Goal: Transaction & Acquisition: Purchase product/service

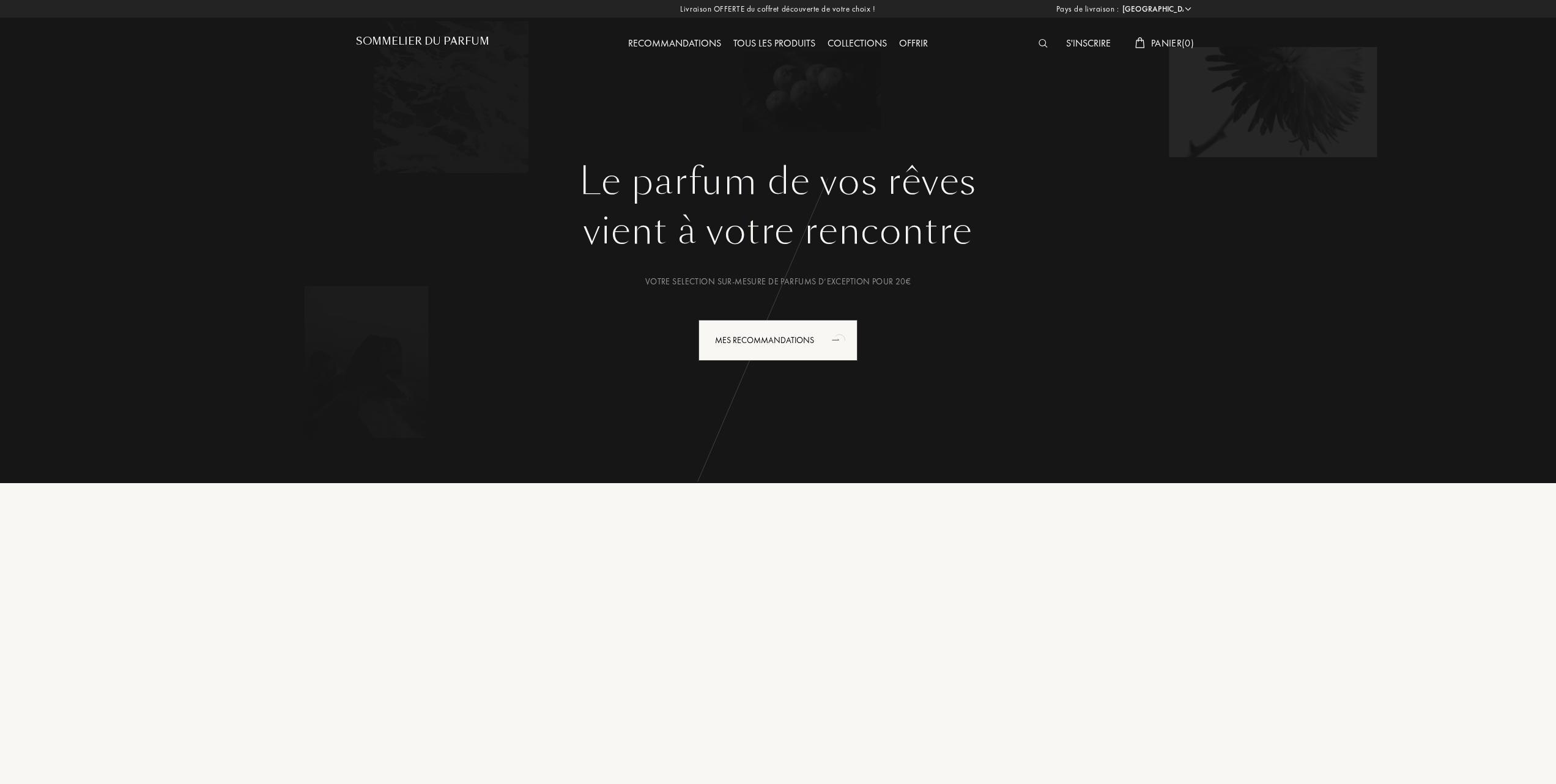
select select "FR"
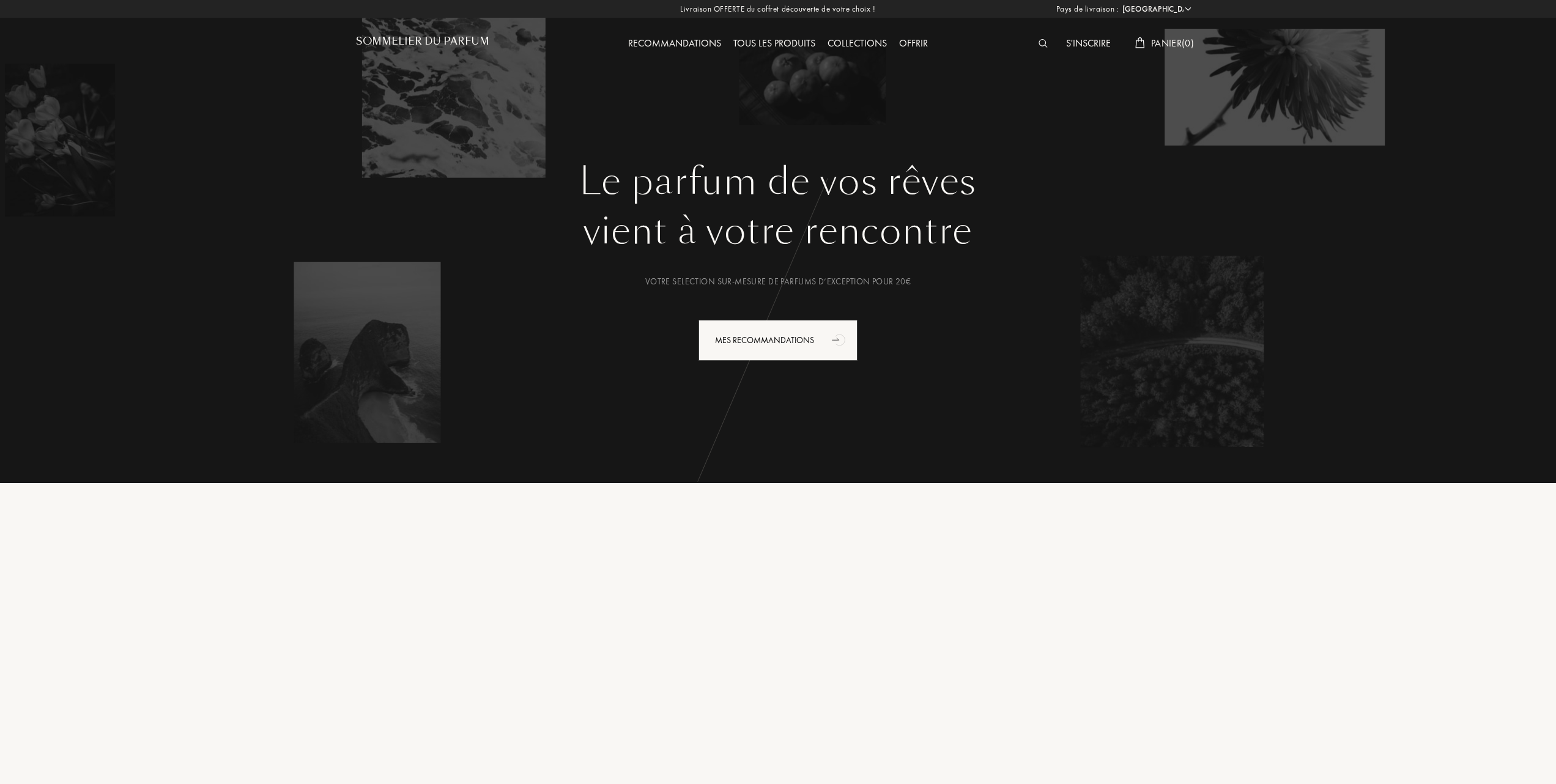
click at [798, 41] on div "Tous les produits" at bounding box center [774, 43] width 94 height 16
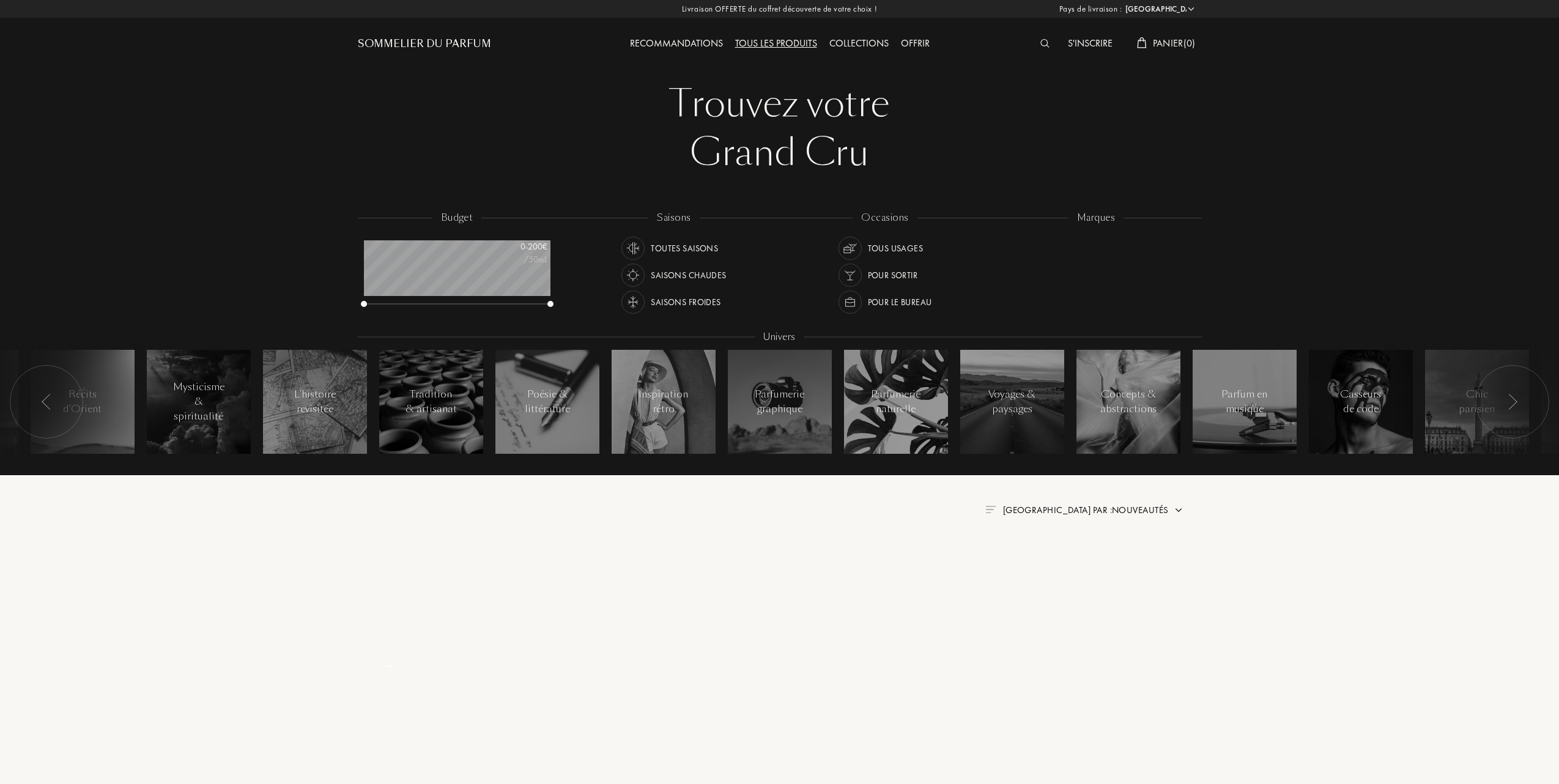
select select "FR"
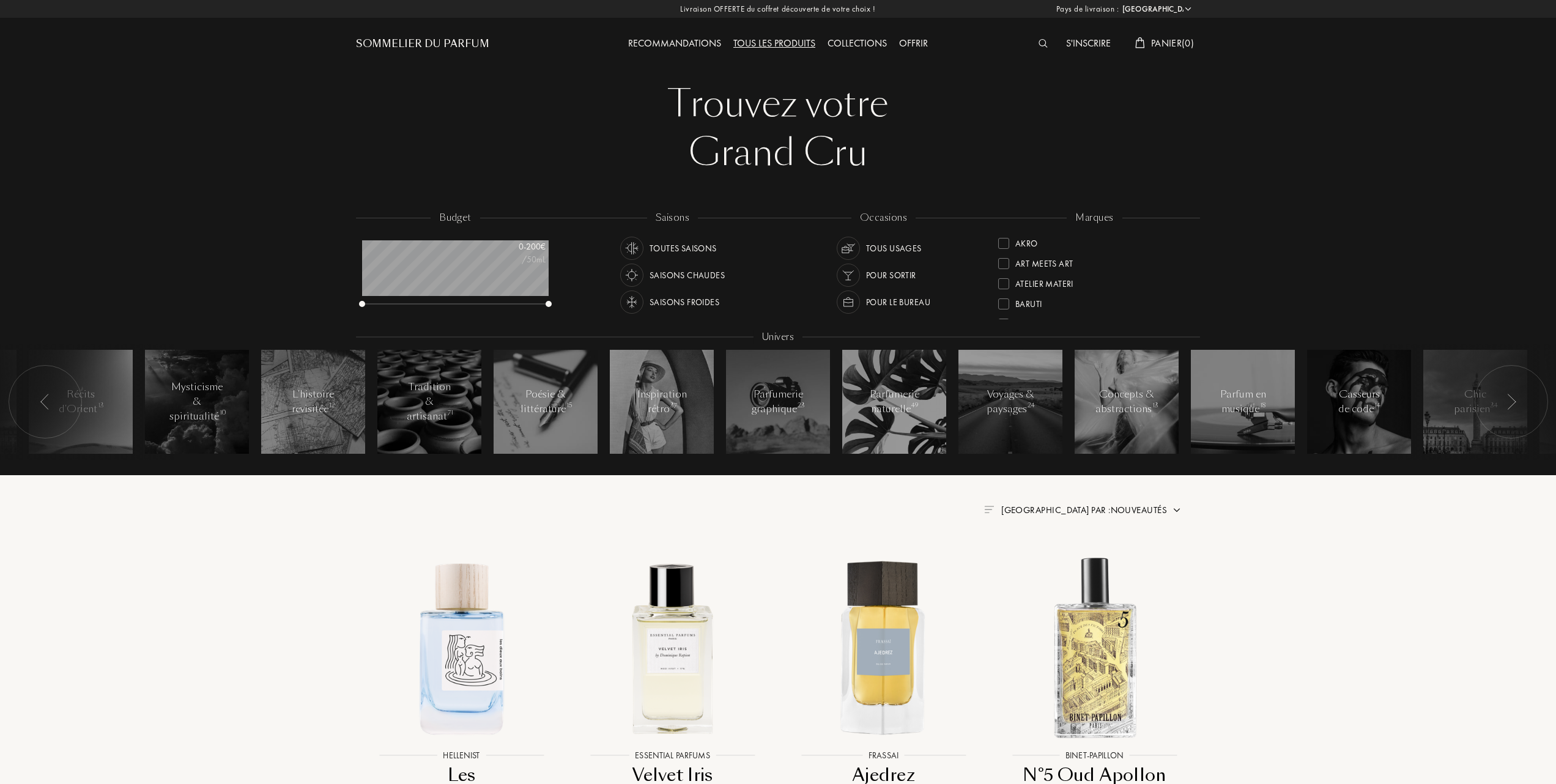
scroll to position [81, 0]
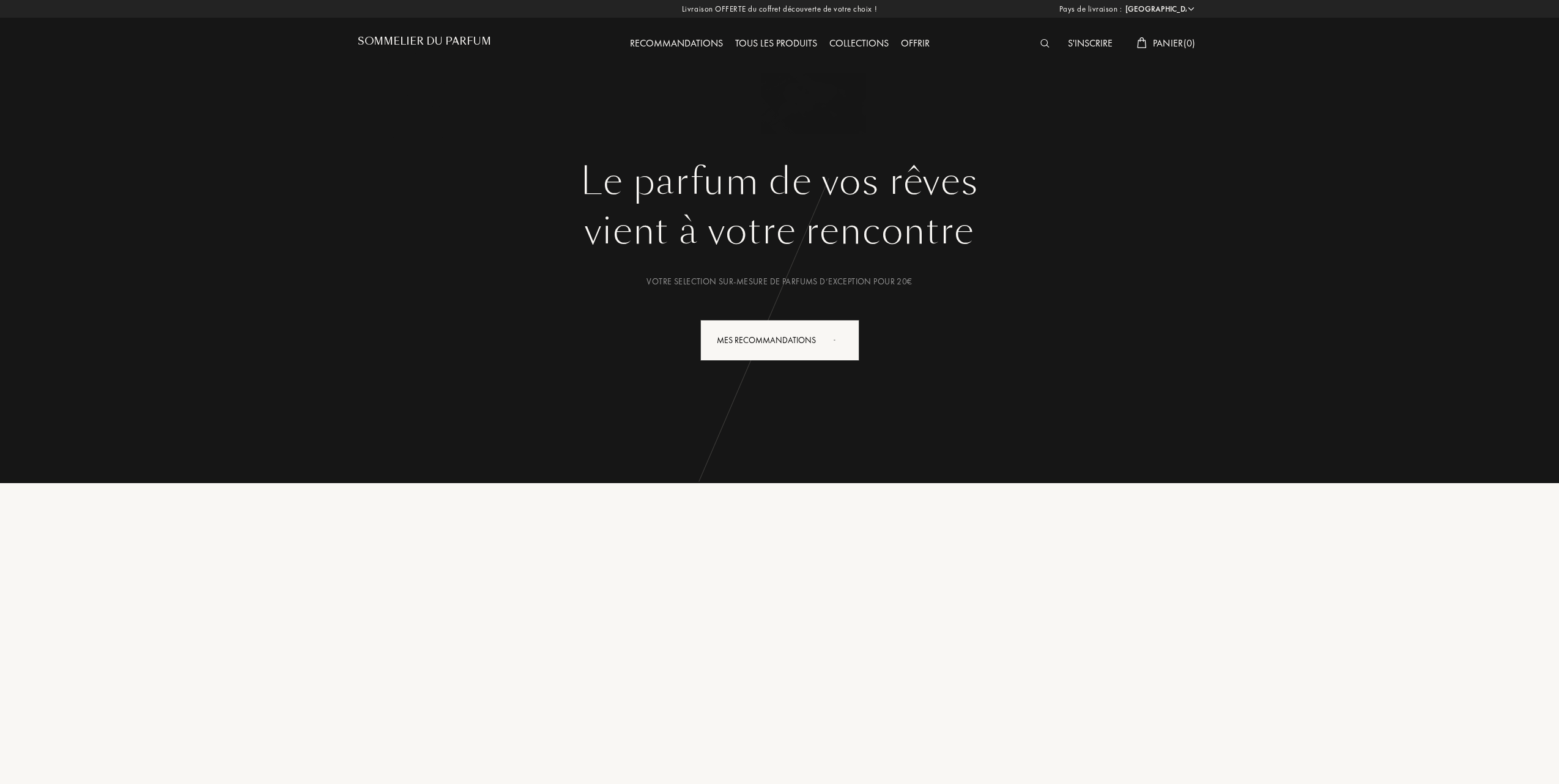
select select "FR"
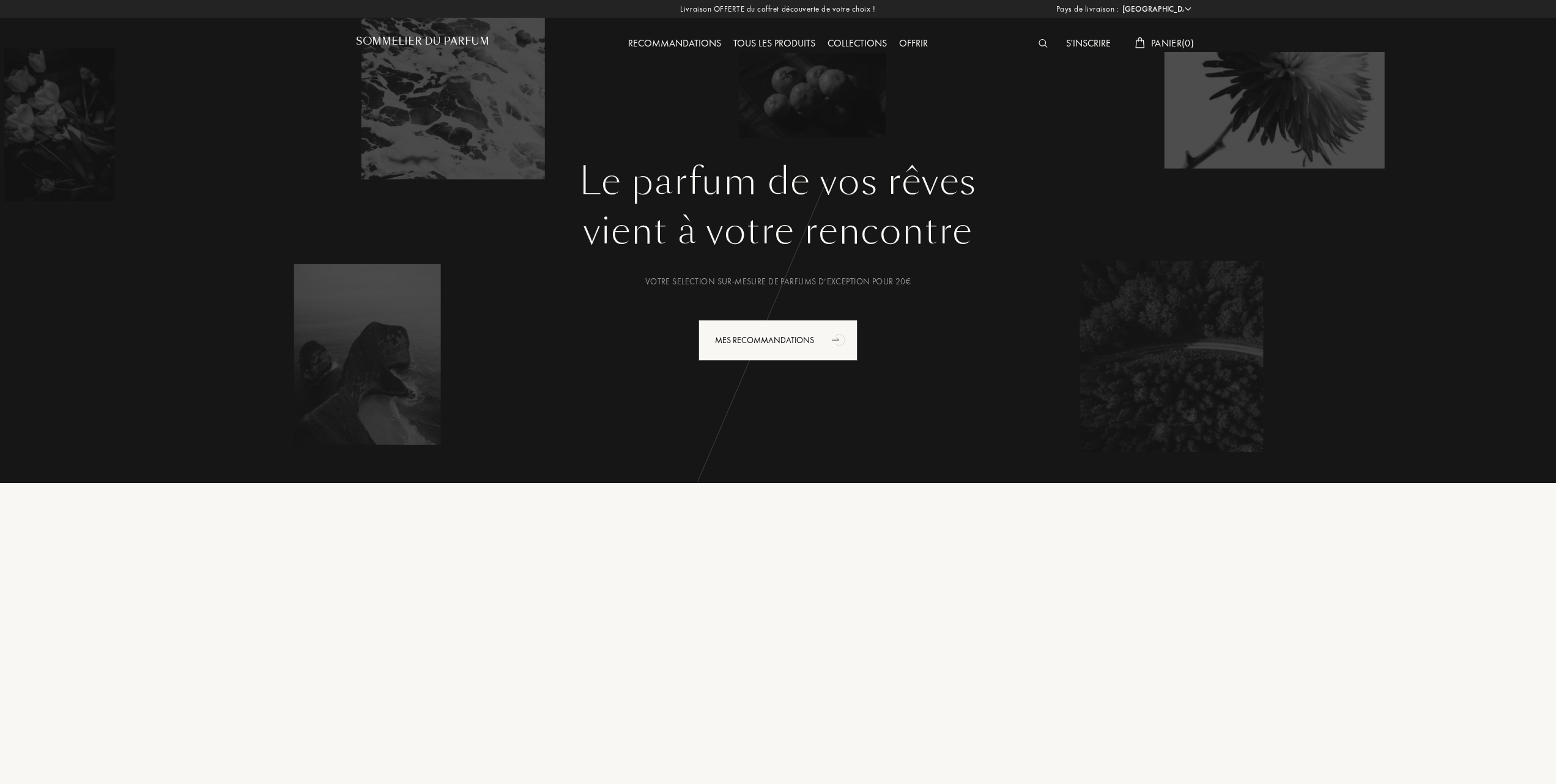
click at [784, 41] on div "Tous les produits" at bounding box center [774, 43] width 94 height 16
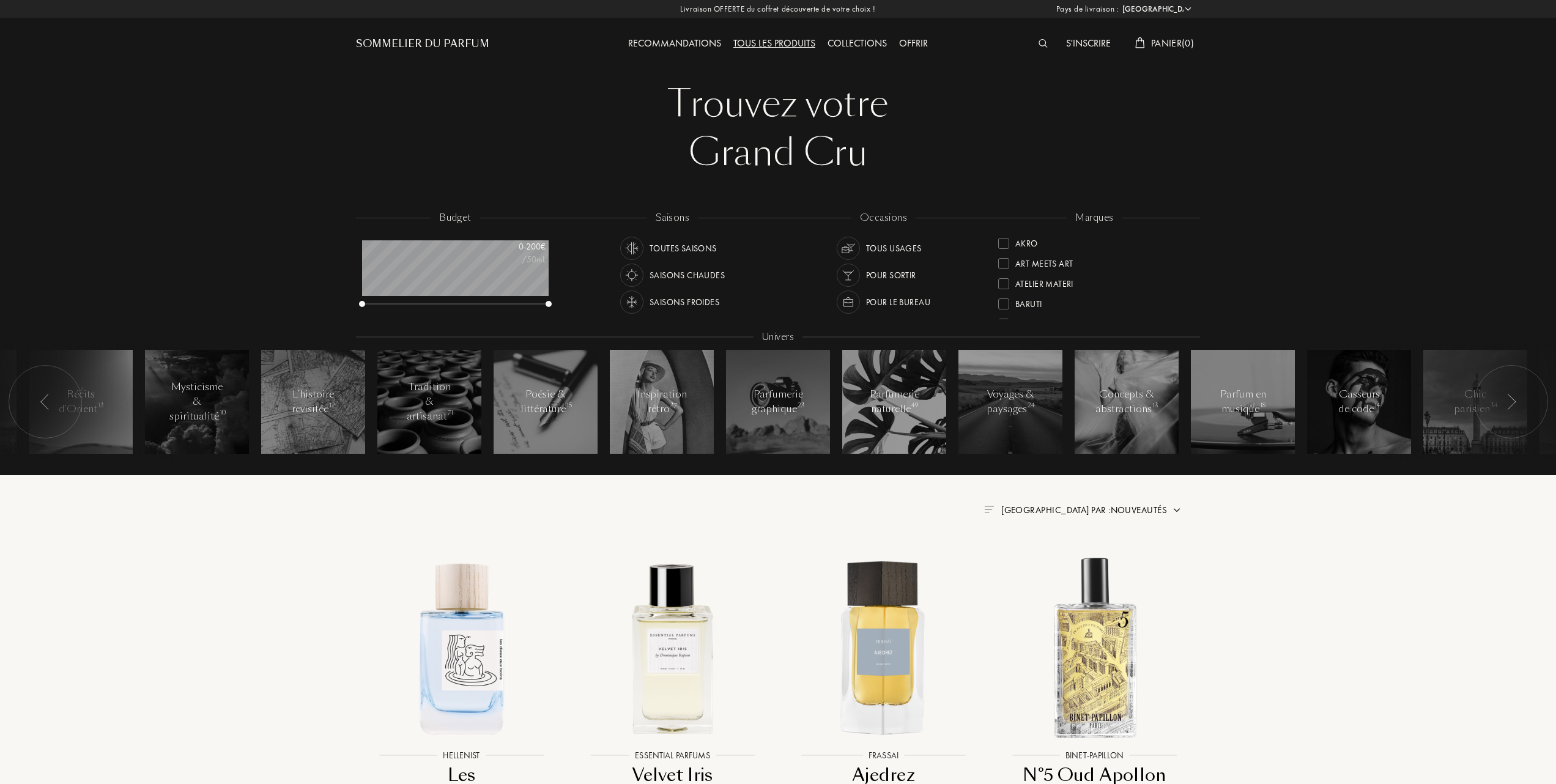
select select "FR"
click at [1010, 257] on div "Frassai" at bounding box center [1022, 260] width 48 height 16
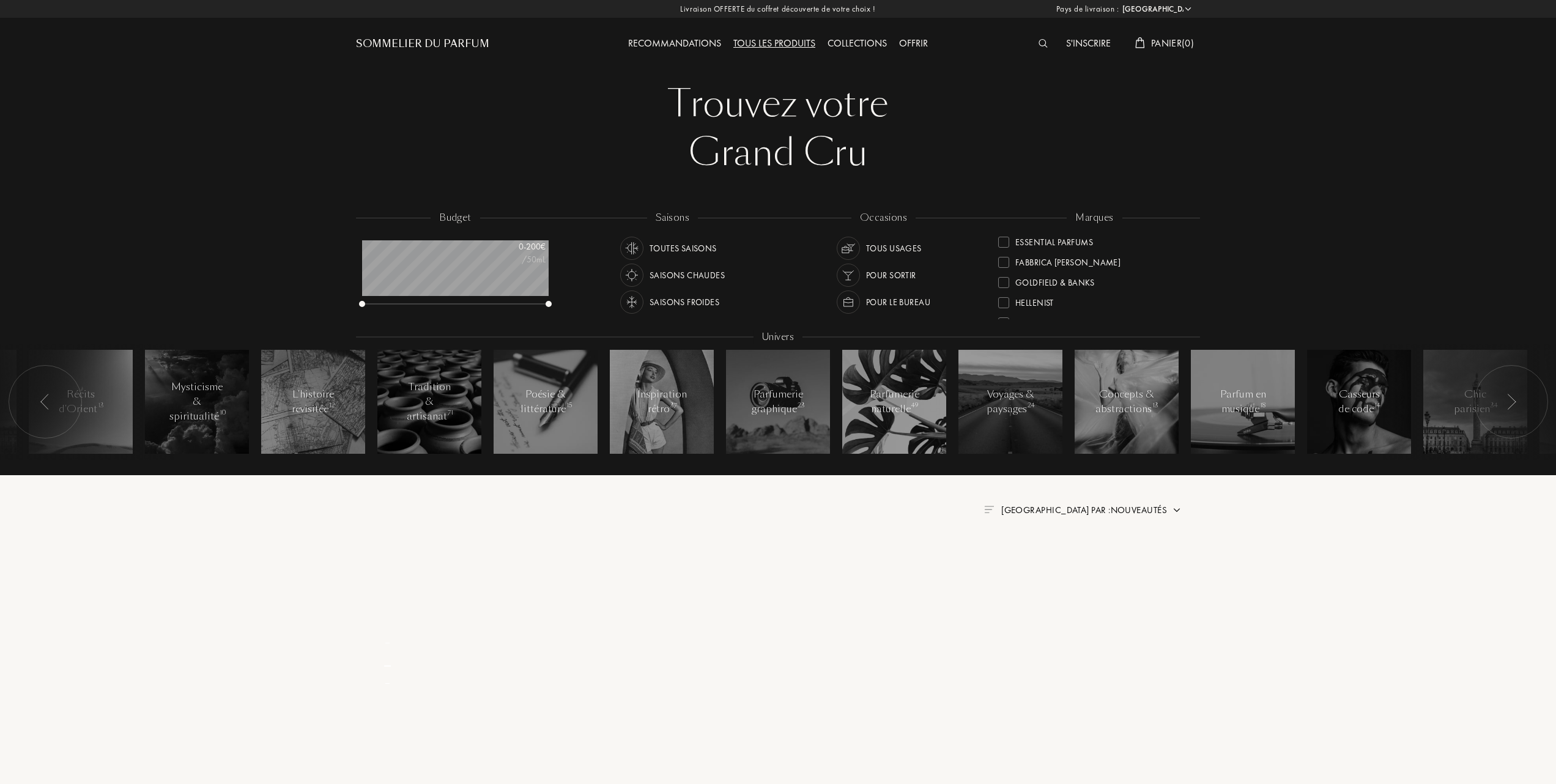
scroll to position [0, 0]
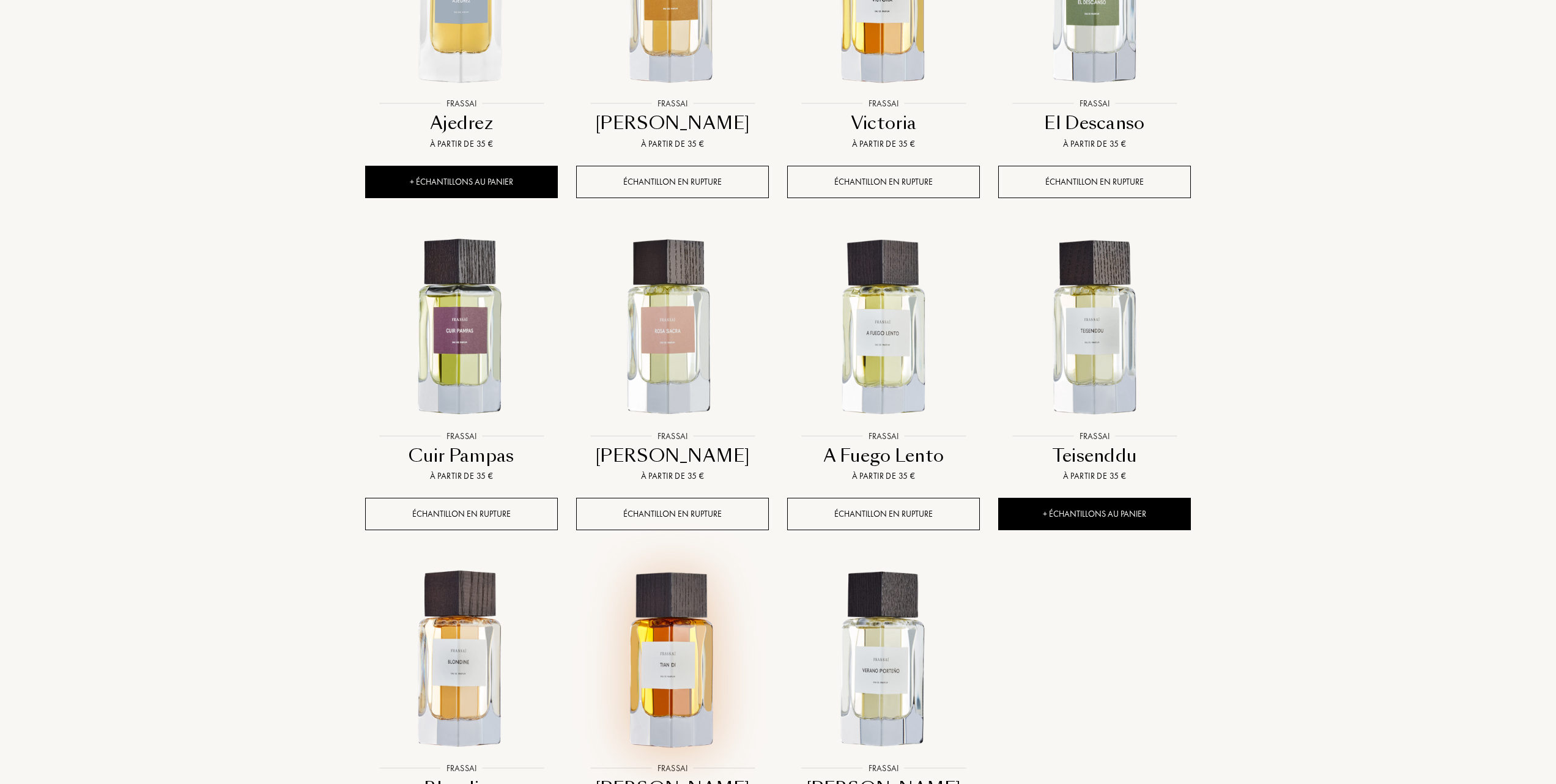
scroll to position [734, 0]
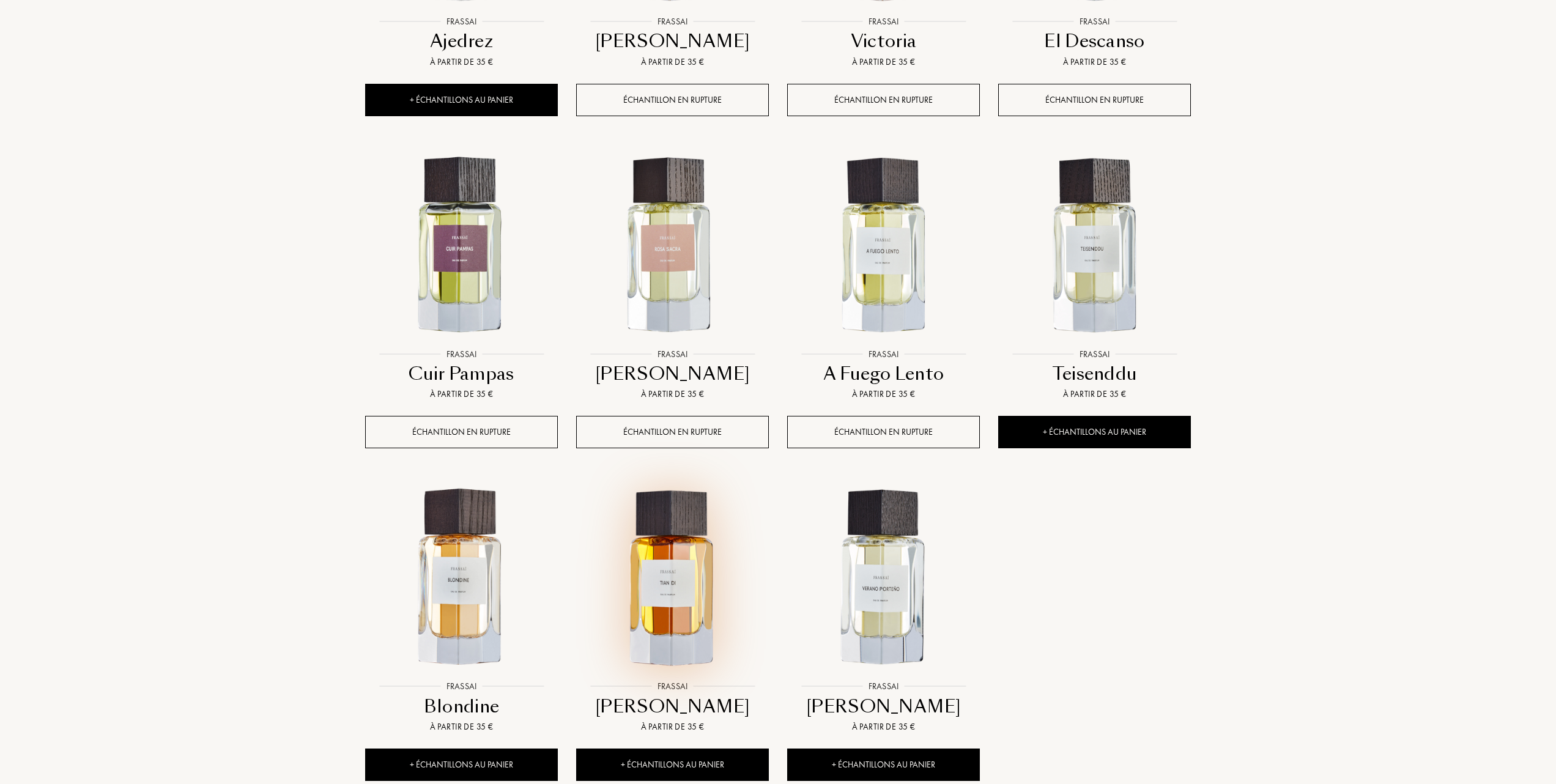
click at [677, 577] on img at bounding box center [673, 578] width 191 height 190
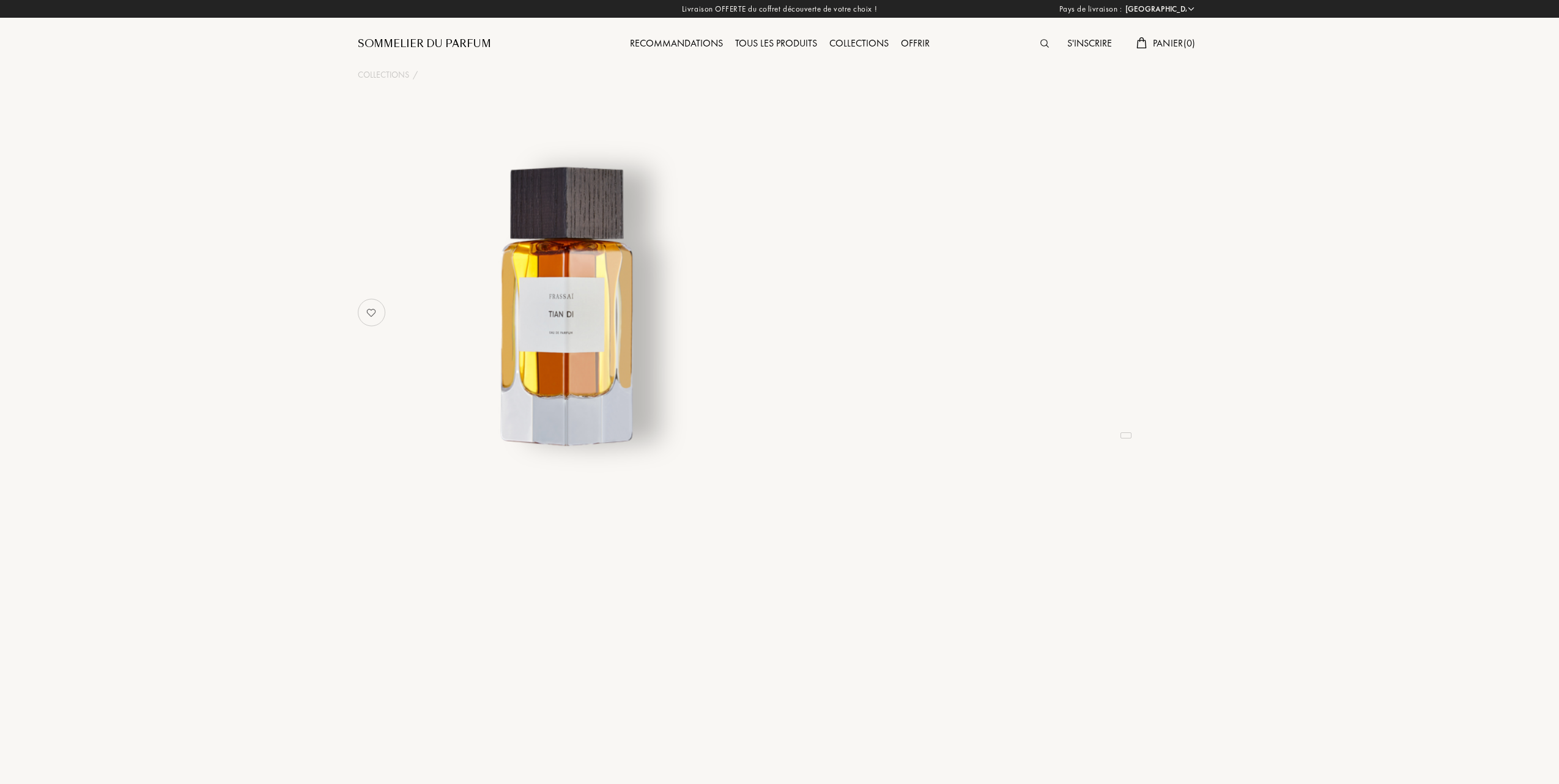
select select "FR"
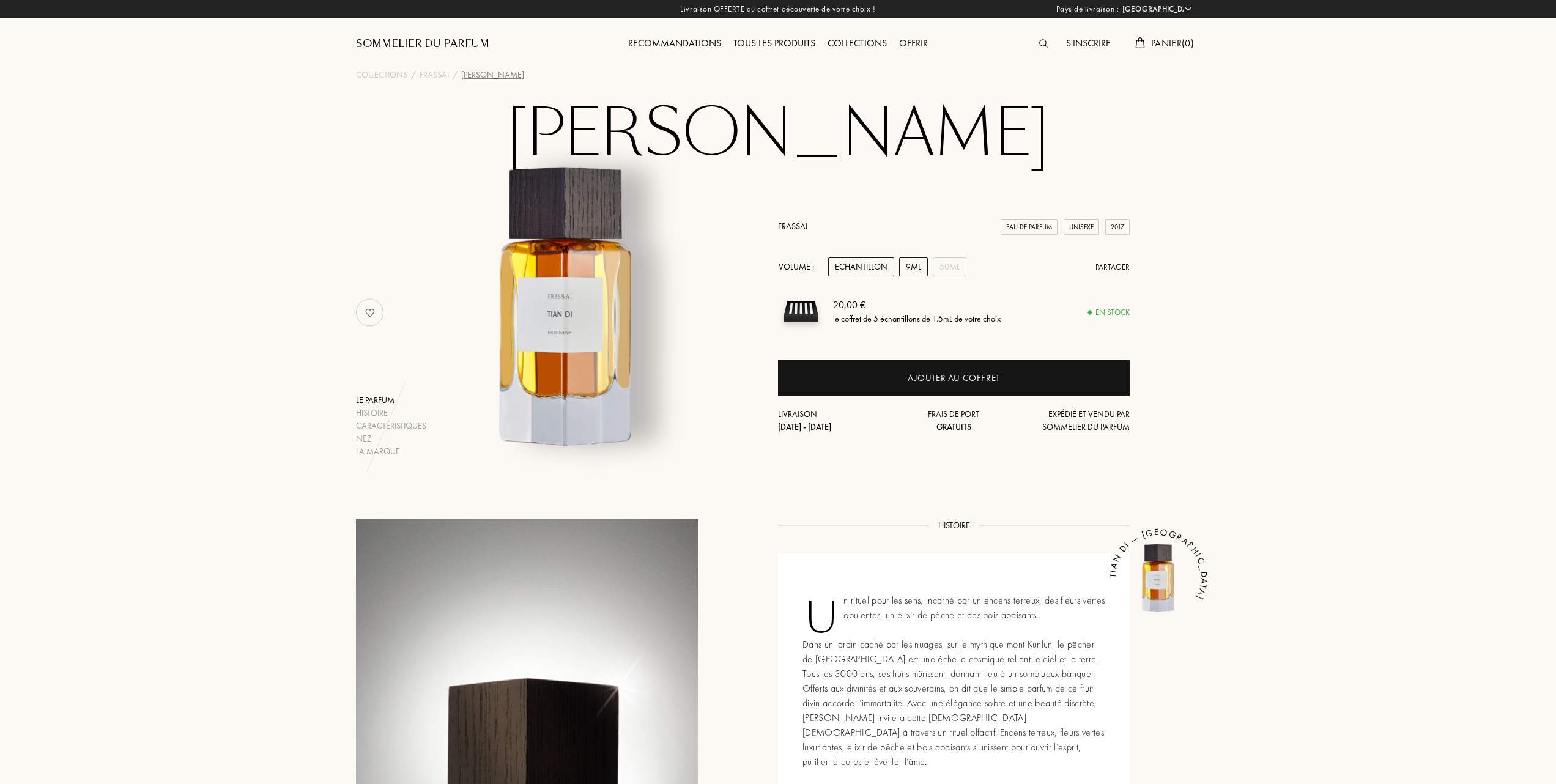
click at [915, 262] on div "9mL" at bounding box center [913, 267] width 28 height 19
